Goal: Transaction & Acquisition: Purchase product/service

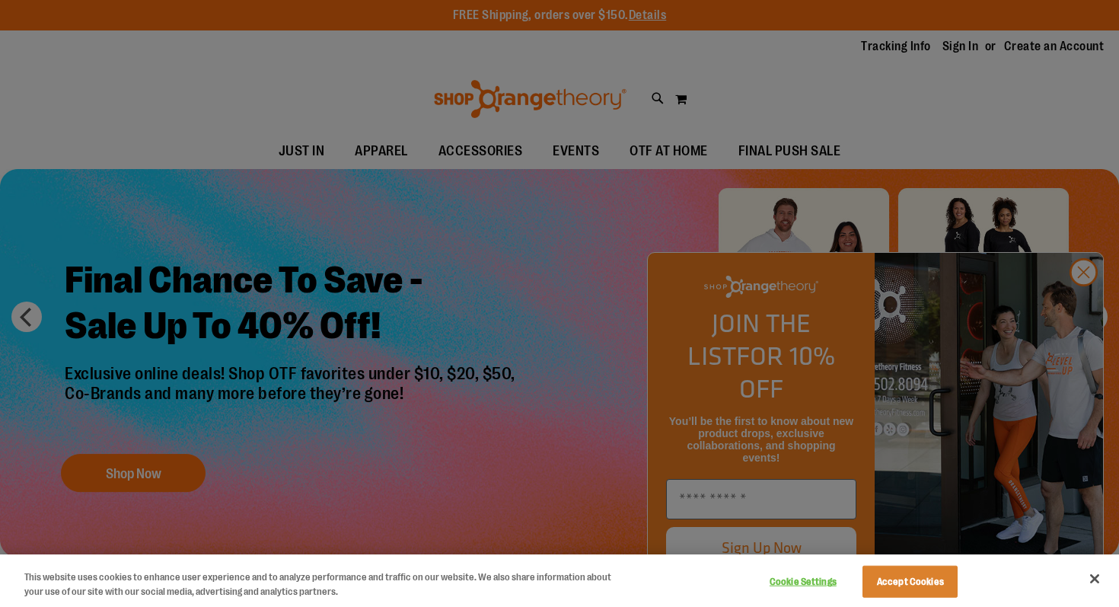
click at [1087, 312] on div at bounding box center [559, 303] width 1119 height 607
click at [1082, 305] on div at bounding box center [559, 303] width 1119 height 607
click at [874, 579] on button "Accept Cookies" at bounding box center [910, 582] width 95 height 32
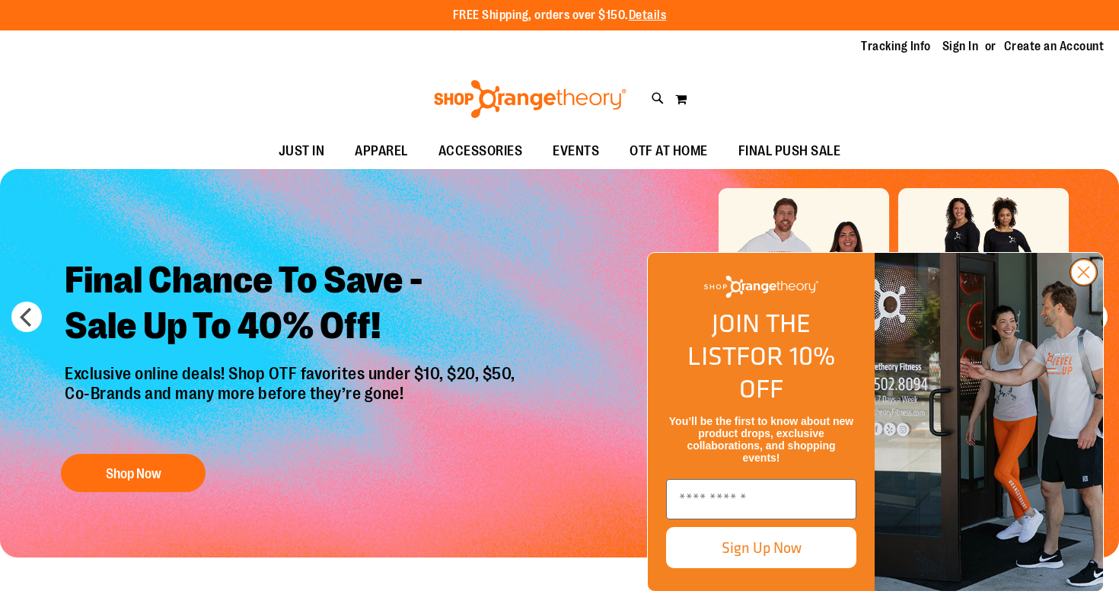
click at [1083, 285] on circle "Close dialog" at bounding box center [1083, 272] width 25 height 25
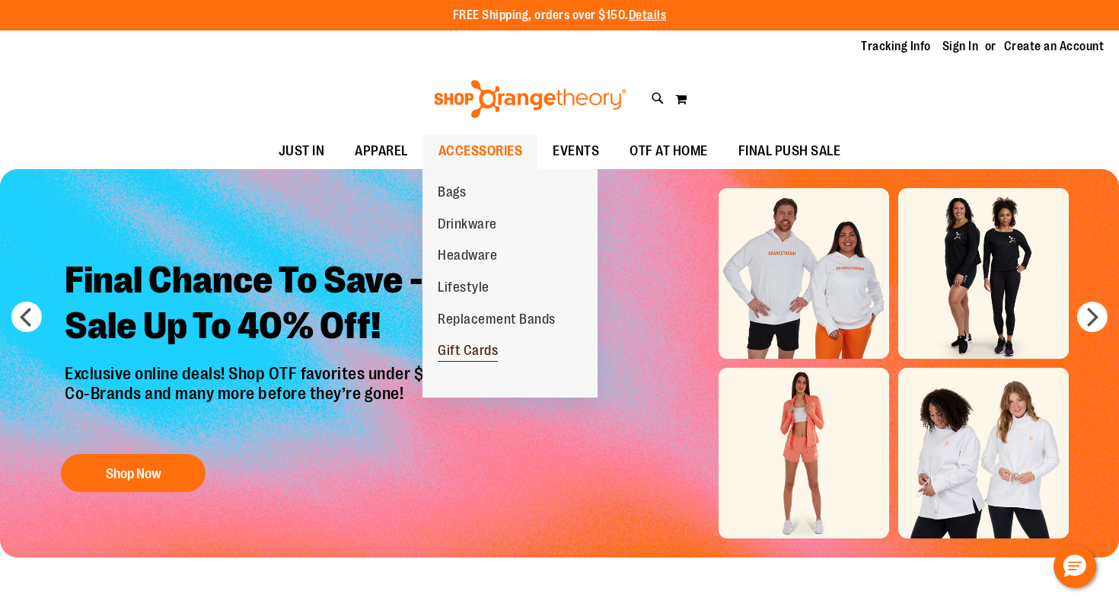
click at [482, 352] on span "Gift Cards" at bounding box center [468, 352] width 60 height 19
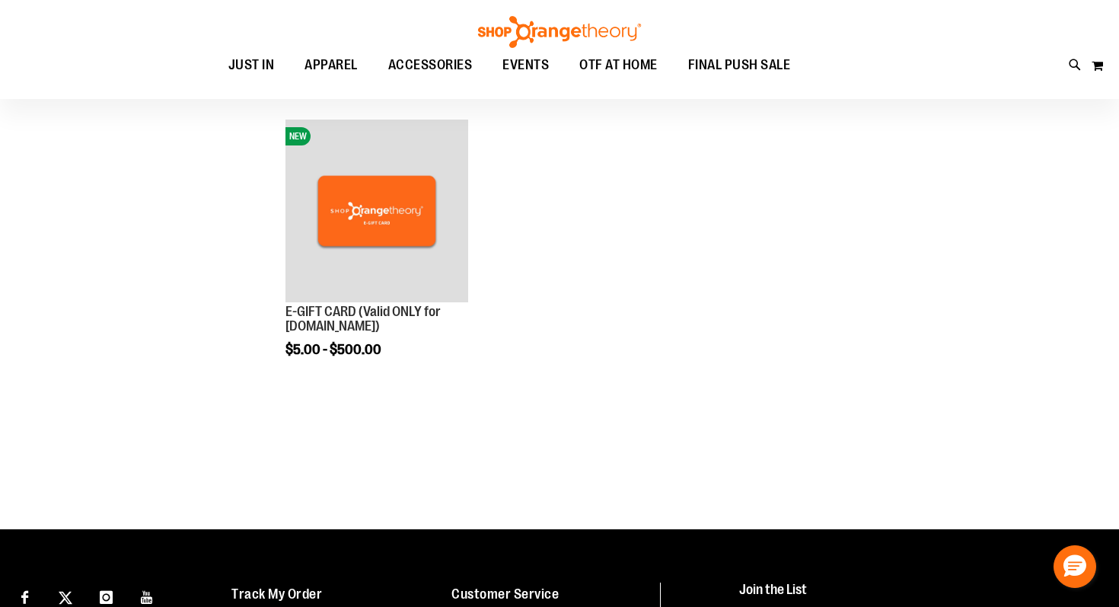
scroll to position [187, 0]
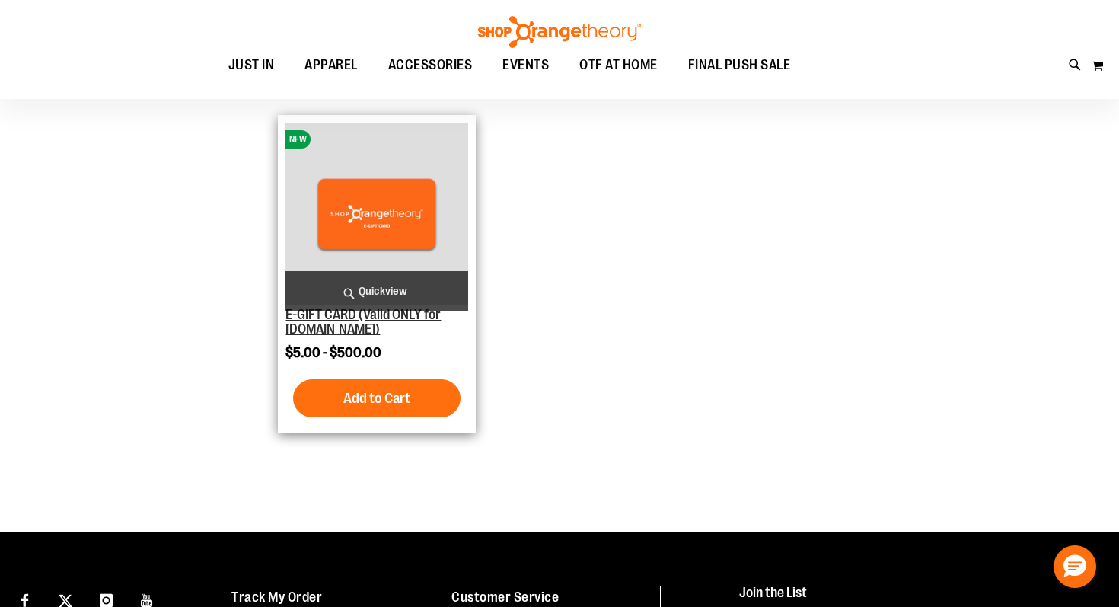
click at [336, 332] on link "E-GIFT CARD (Valid ONLY for [DOMAIN_NAME])" at bounding box center [362, 322] width 155 height 30
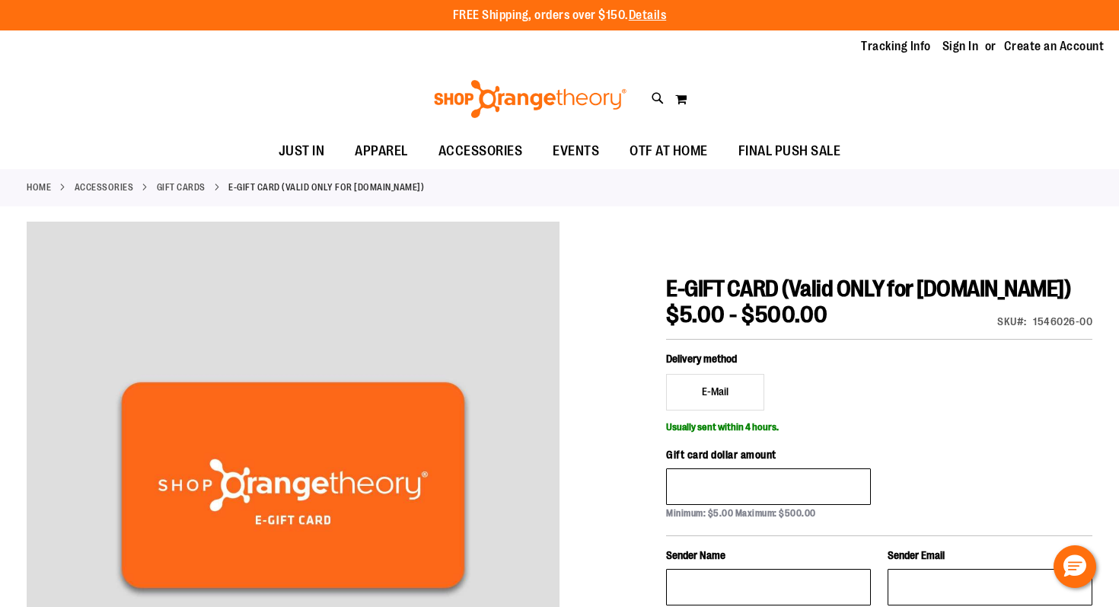
click at [40, 190] on link "Home" at bounding box center [39, 187] width 24 height 14
